Goal: Book appointment/travel/reservation

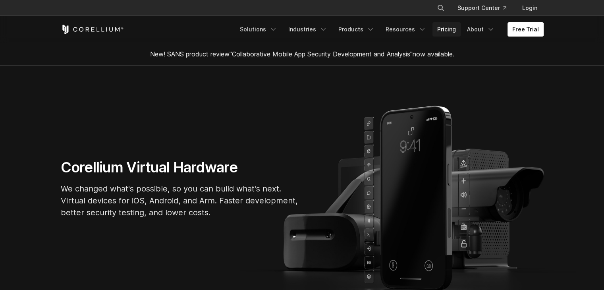
click at [451, 31] on link "Pricing" at bounding box center [446, 29] width 28 height 14
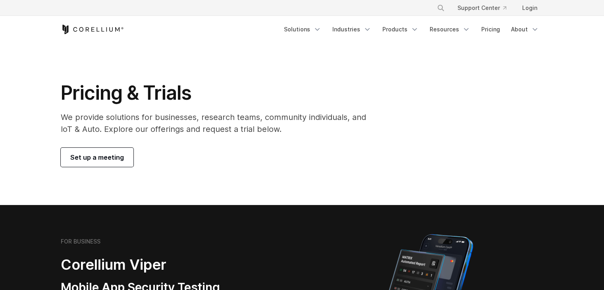
click at [100, 155] on span "Set up a meeting" at bounding box center [97, 157] width 54 height 10
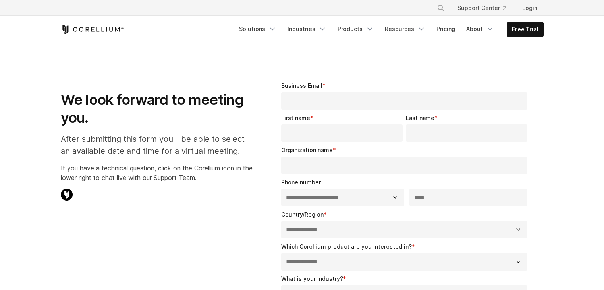
select select "**"
